Goal: Task Accomplishment & Management: Manage account settings

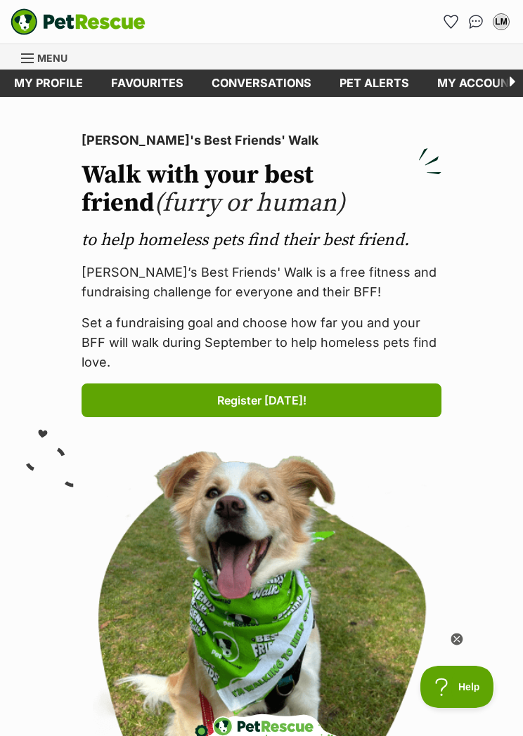
click at [47, 91] on link "My profile" at bounding box center [48, 83] width 97 height 27
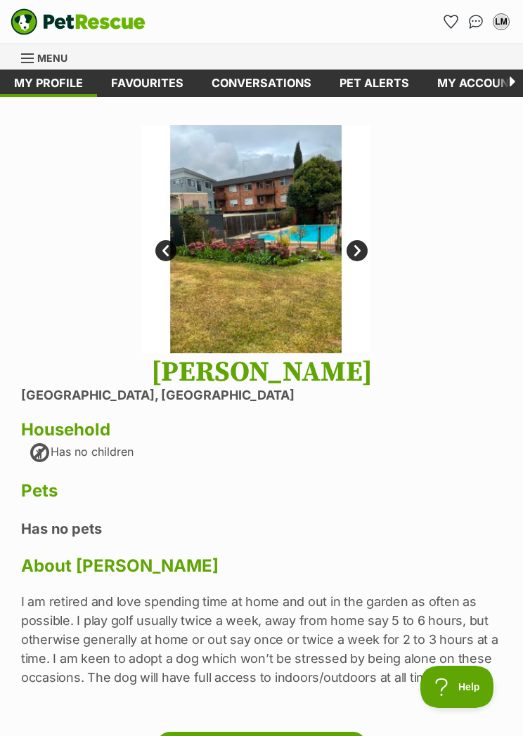
click at [365, 243] on link "Next" at bounding box center [356, 250] width 21 height 21
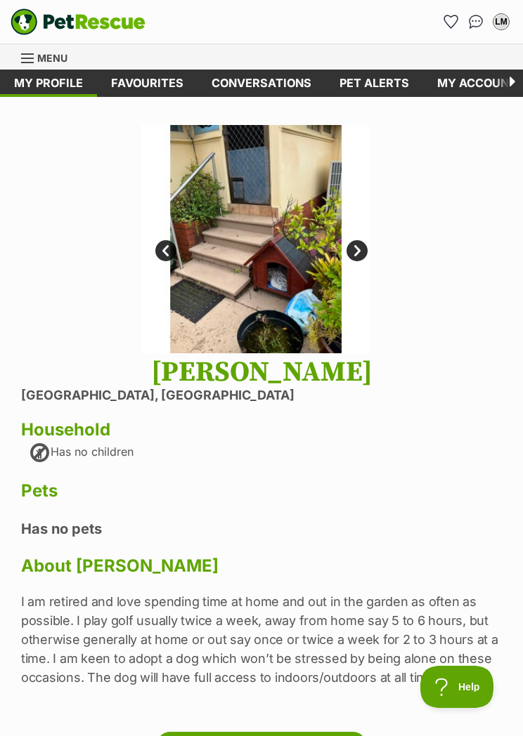
click at [367, 245] on img at bounding box center [255, 239] width 228 height 228
click at [367, 244] on img at bounding box center [255, 239] width 228 height 228
click at [366, 244] on img at bounding box center [255, 239] width 228 height 228
click at [369, 256] on img at bounding box center [255, 239] width 228 height 228
click at [169, 261] on link "Prev" at bounding box center [165, 250] width 21 height 21
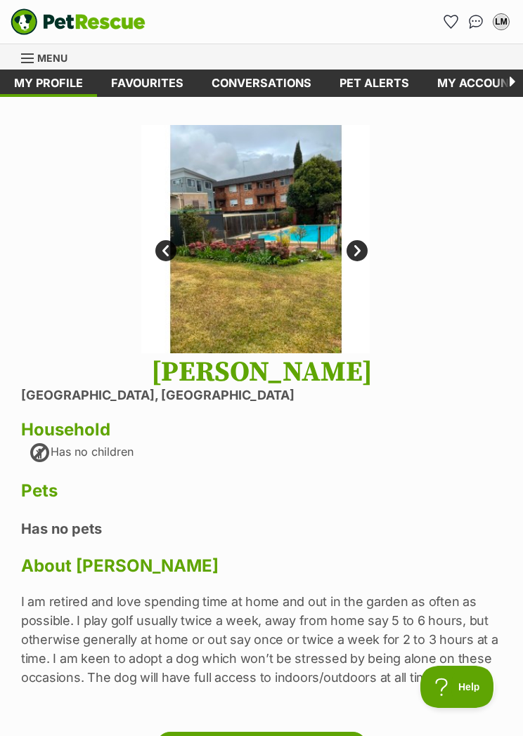
click at [178, 255] on img at bounding box center [255, 239] width 228 height 228
click at [178, 256] on img at bounding box center [255, 239] width 228 height 228
click at [367, 255] on img at bounding box center [255, 239] width 228 height 228
click at [363, 249] on link "Next" at bounding box center [356, 250] width 21 height 21
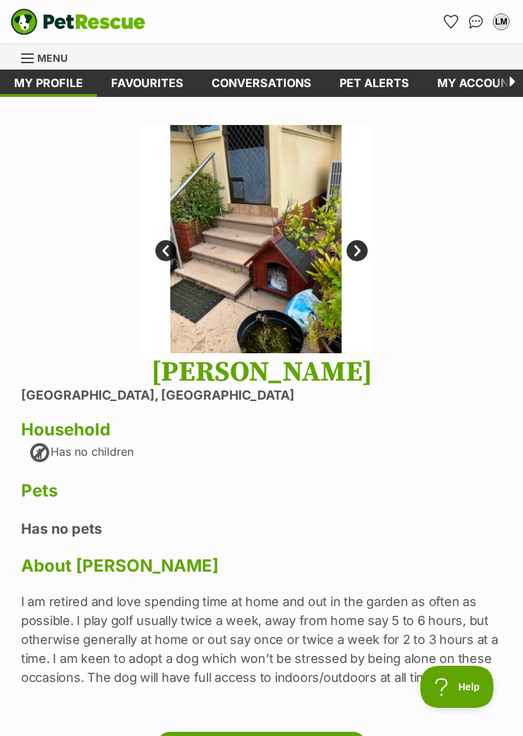
click at [363, 249] on link "Next" at bounding box center [356, 250] width 21 height 21
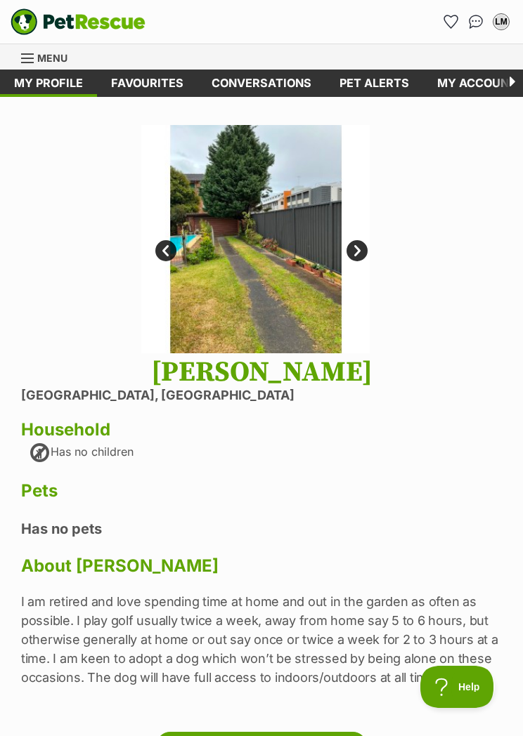
click at [365, 246] on link "Next" at bounding box center [356, 250] width 21 height 21
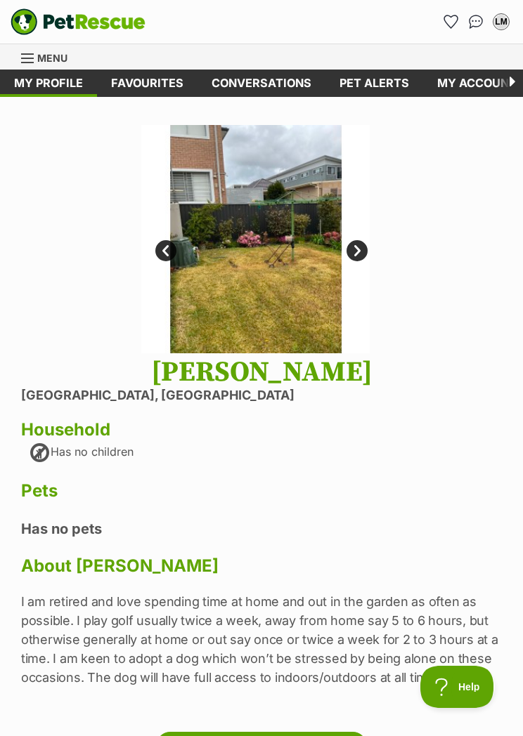
click at [470, 83] on link "My account" at bounding box center [476, 83] width 107 height 27
